Goal: Task Accomplishment & Management: Complete application form

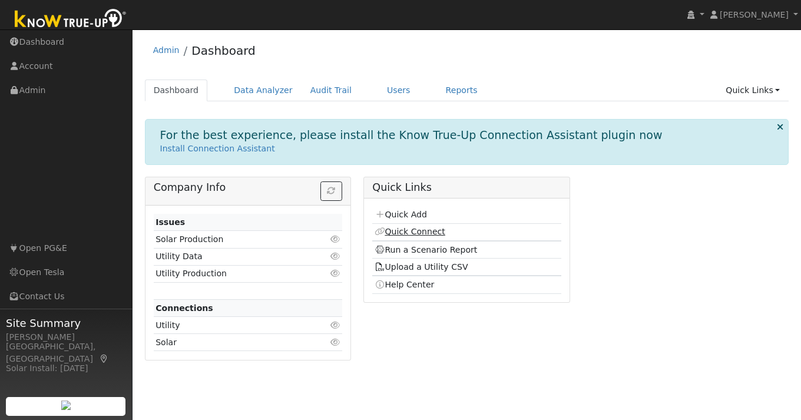
click at [419, 234] on link "Quick Connect" at bounding box center [410, 231] width 71 height 9
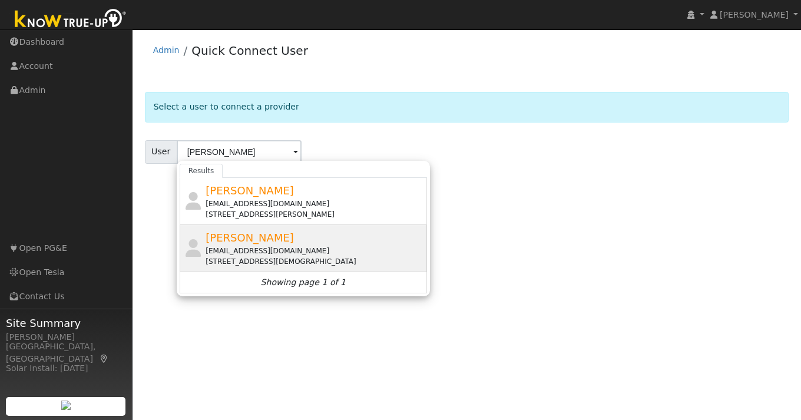
click at [270, 248] on div "joelui8@gmail.com" at bounding box center [315, 251] width 219 height 11
type input "Joseph Lui"
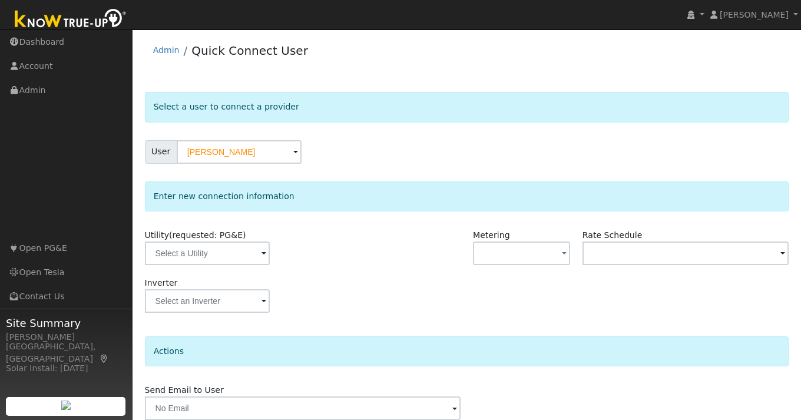
click at [262, 255] on span at bounding box center [264, 255] width 5 height 14
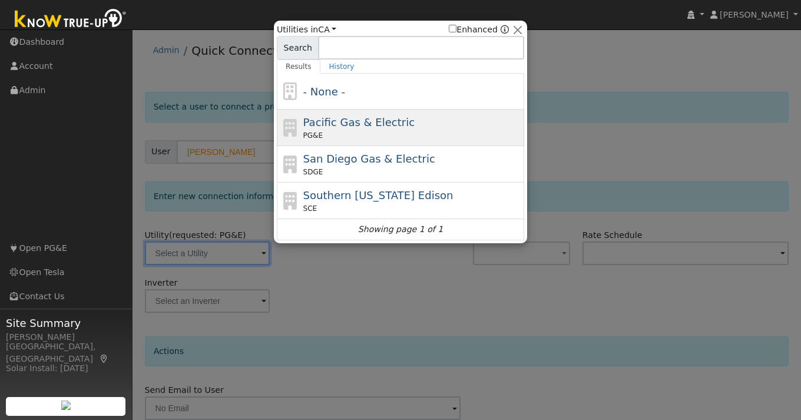
click at [380, 124] on span "Pacific Gas & Electric" at bounding box center [358, 122] width 111 height 12
type input "PG&E"
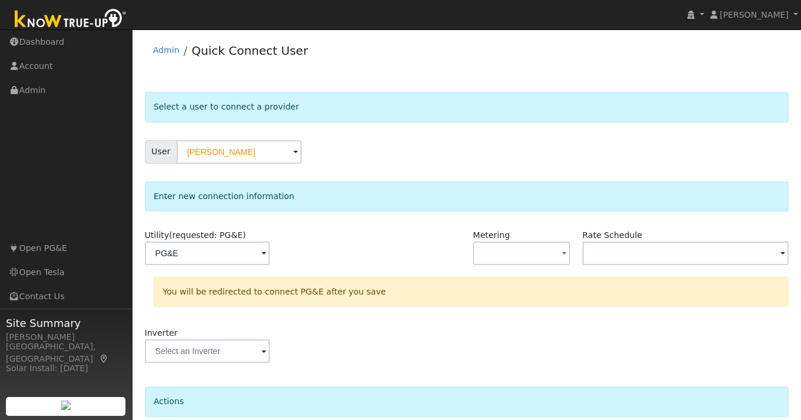
scroll to position [100, 0]
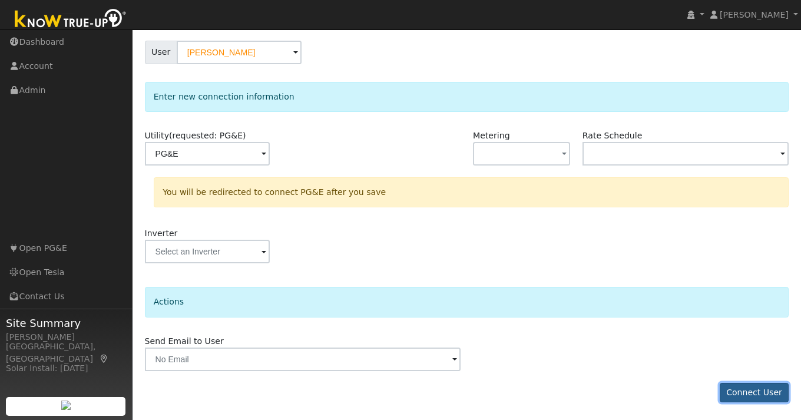
click at [760, 390] on button "Connect User" at bounding box center [755, 393] width 70 height 20
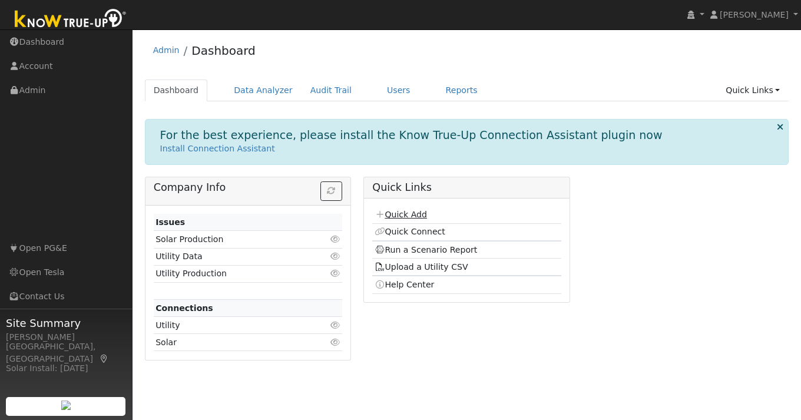
click at [409, 215] on link "Quick Add" at bounding box center [401, 214] width 52 height 9
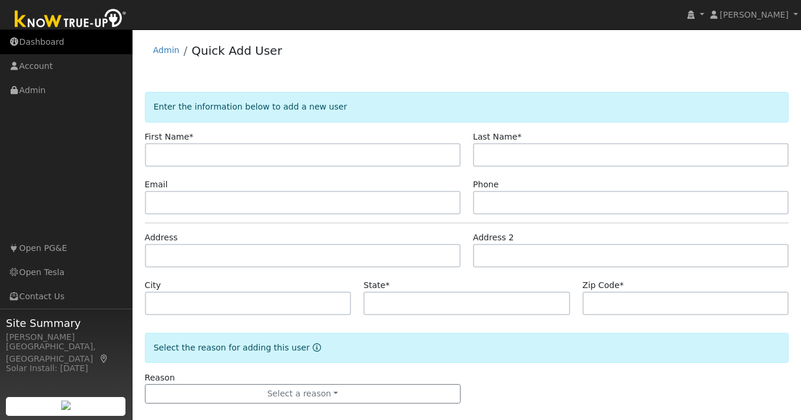
click at [87, 31] on link "Dashboard" at bounding box center [66, 42] width 133 height 24
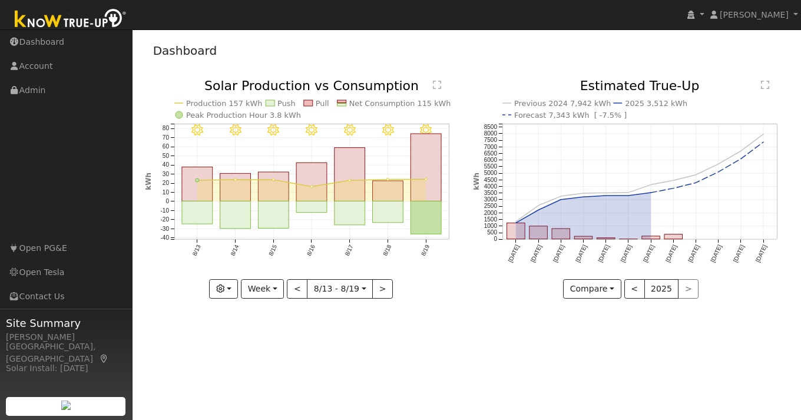
click at [85, 17] on img at bounding box center [71, 19] width 124 height 27
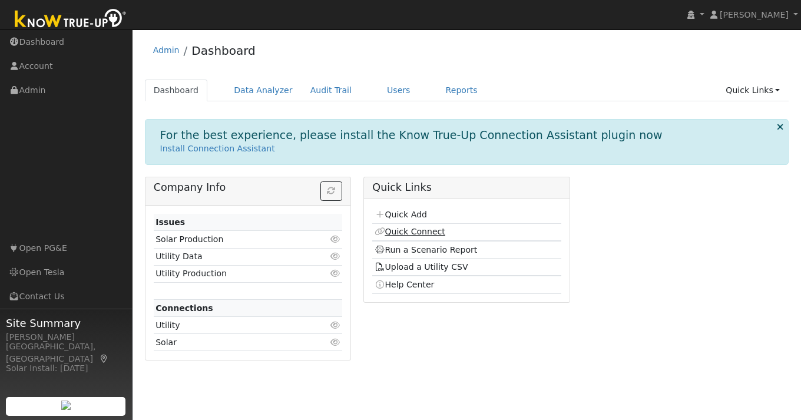
click at [413, 232] on link "Quick Connect" at bounding box center [410, 231] width 71 height 9
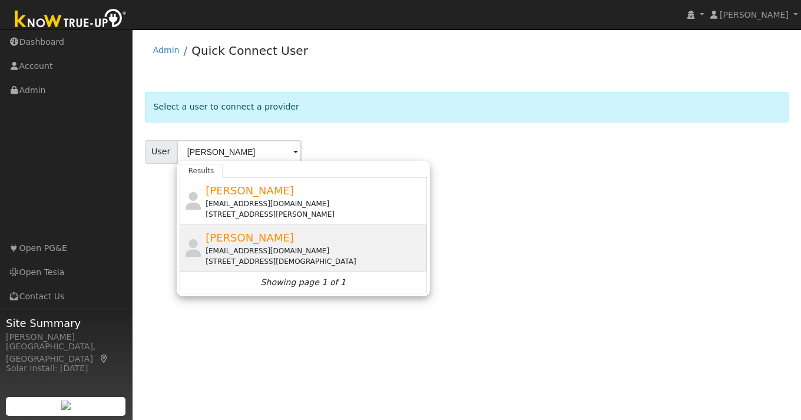
click at [244, 248] on div "[EMAIL_ADDRESS][DOMAIN_NAME]" at bounding box center [315, 251] width 219 height 11
type input "[PERSON_NAME]"
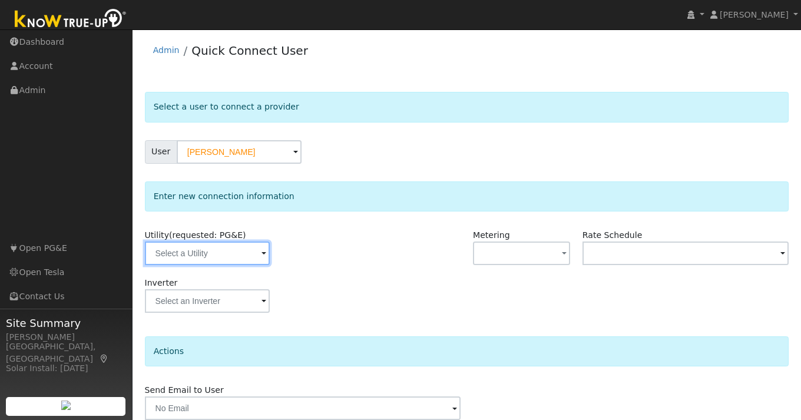
click at [244, 249] on input "text" at bounding box center [207, 254] width 125 height 24
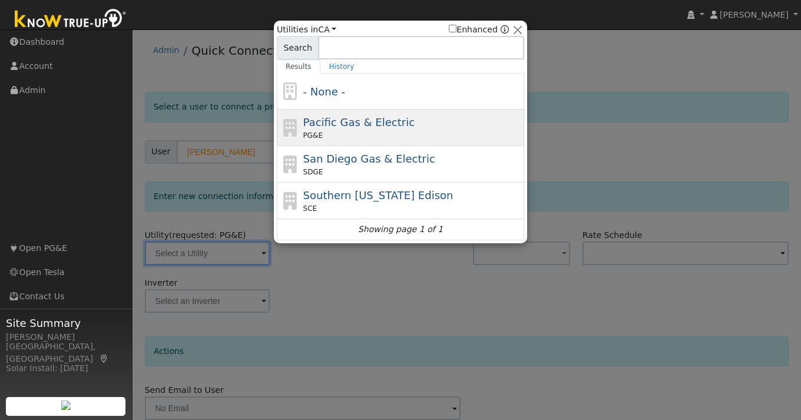
click at [385, 133] on div "PG&E" at bounding box center [412, 135] width 219 height 11
type input "PG&E"
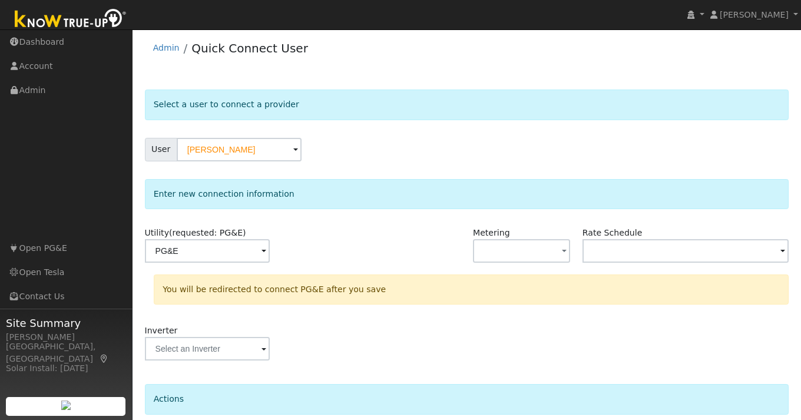
scroll to position [100, 0]
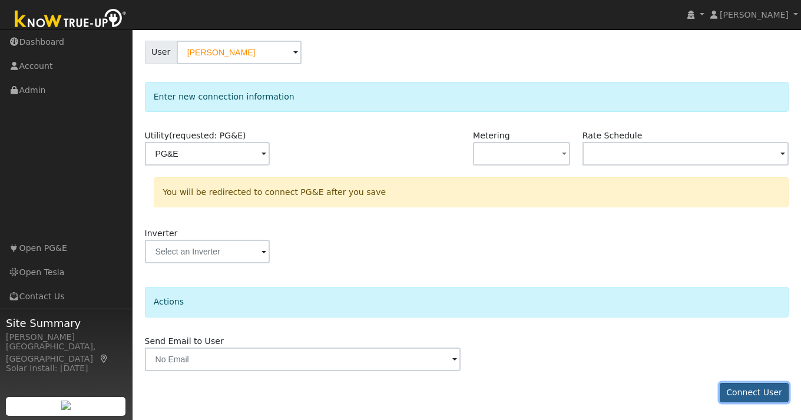
click at [760, 396] on button "Connect User" at bounding box center [755, 393] width 70 height 20
